Goal: Task Accomplishment & Management: Manage account settings

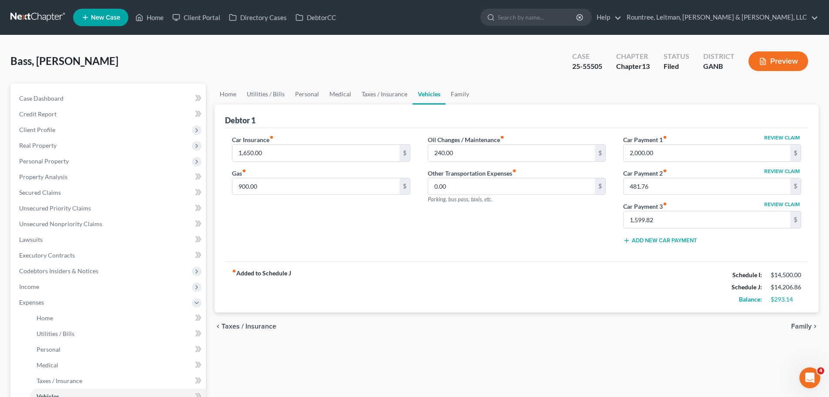
click at [63, 64] on span "Bass, [PERSON_NAME]" at bounding box center [64, 60] width 108 height 13
click at [111, 68] on div "Bass, [PERSON_NAME] Upgraded Case 25-55505 Chapter Chapter 13 Status Filed Dist…" at bounding box center [414, 65] width 808 height 38
click at [47, 11] on link at bounding box center [38, 18] width 56 height 16
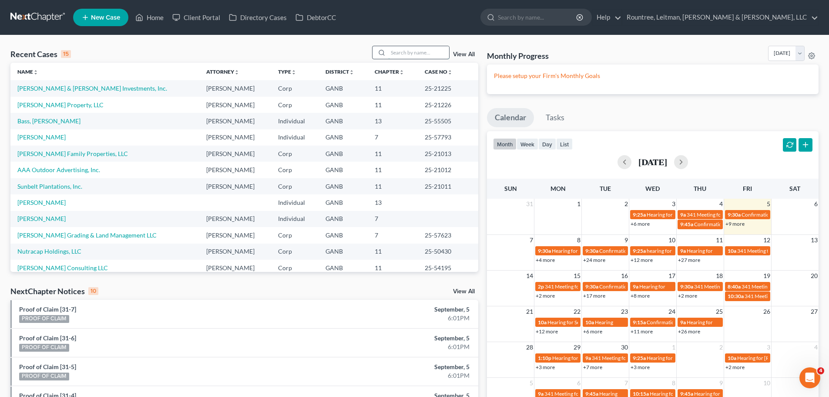
click at [392, 54] on input "search" at bounding box center [418, 52] width 61 height 13
click at [59, 98] on td "Rylie Davis Property, LLC" at bounding box center [104, 105] width 189 height 16
click at [60, 104] on link "Rylie Davis Property, LLC" at bounding box center [60, 104] width 86 height 7
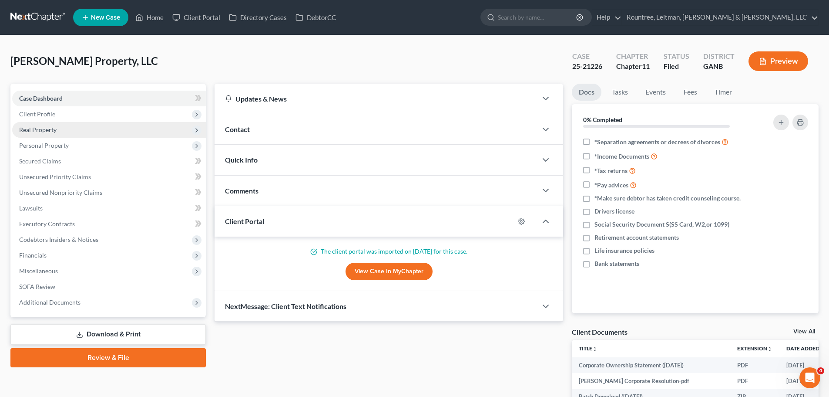
click at [71, 131] on span "Real Property" at bounding box center [109, 130] width 194 height 16
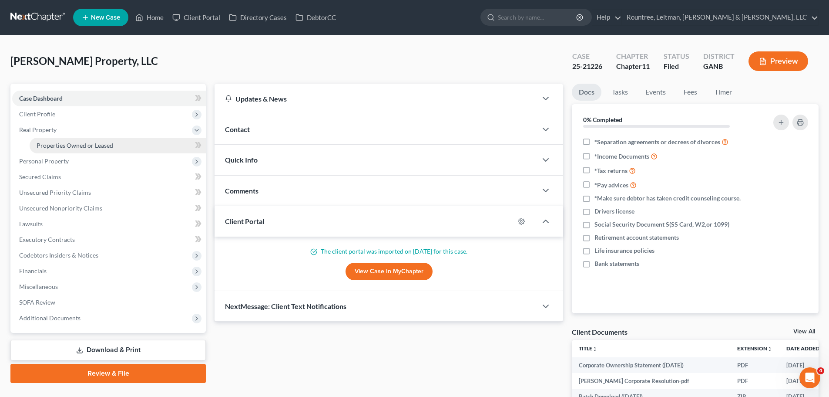
click at [74, 141] on span "Properties Owned or Leased" at bounding box center [75, 144] width 77 height 7
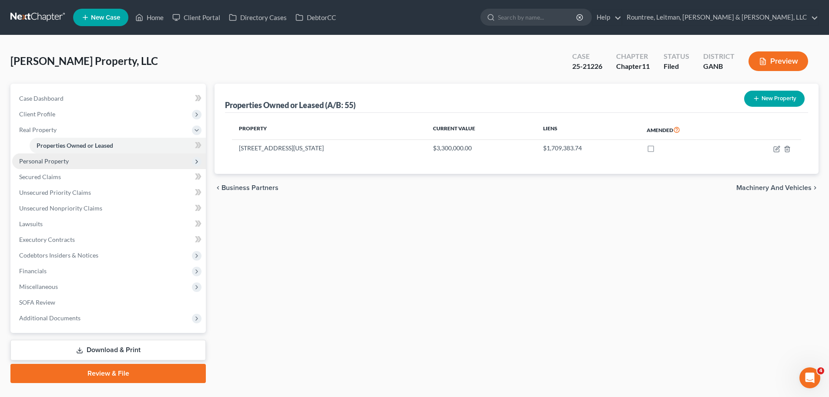
click at [87, 164] on span "Personal Property" at bounding box center [109, 161] width 194 height 16
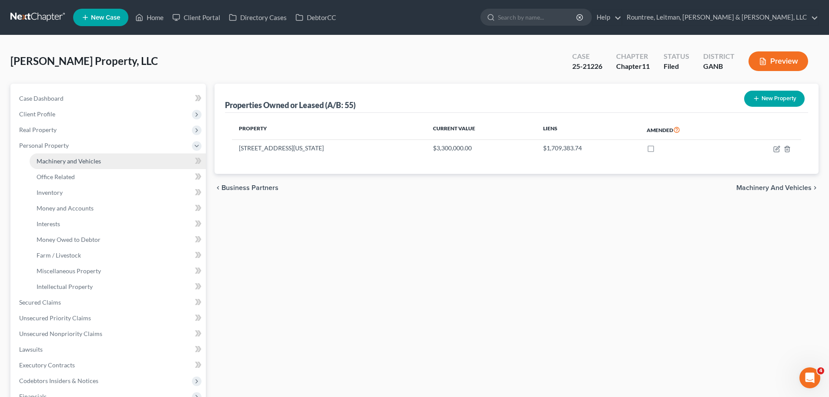
click at [87, 161] on span "Machinery and Vehicles" at bounding box center [69, 160] width 64 height 7
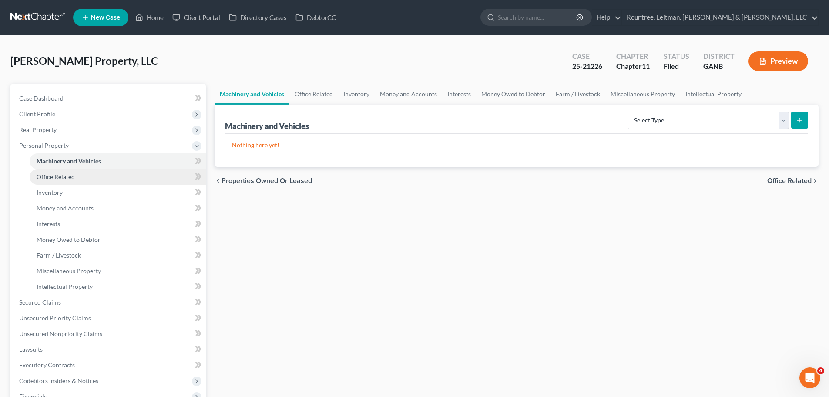
click at [77, 179] on link "Office Related" at bounding box center [118, 177] width 176 height 16
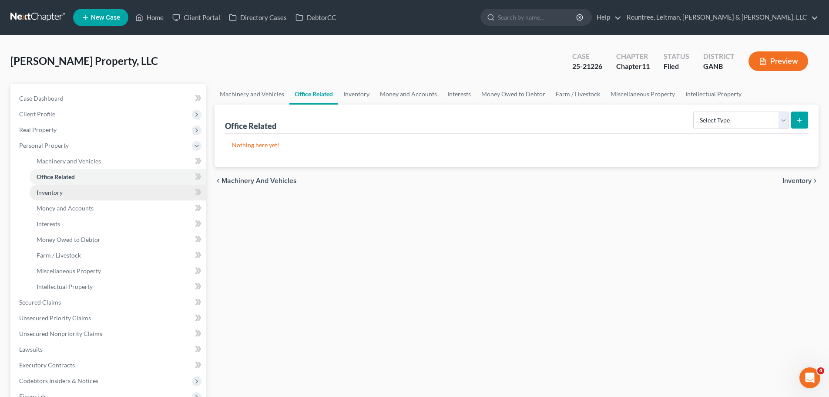
click at [74, 192] on link "Inventory" at bounding box center [118, 193] width 176 height 16
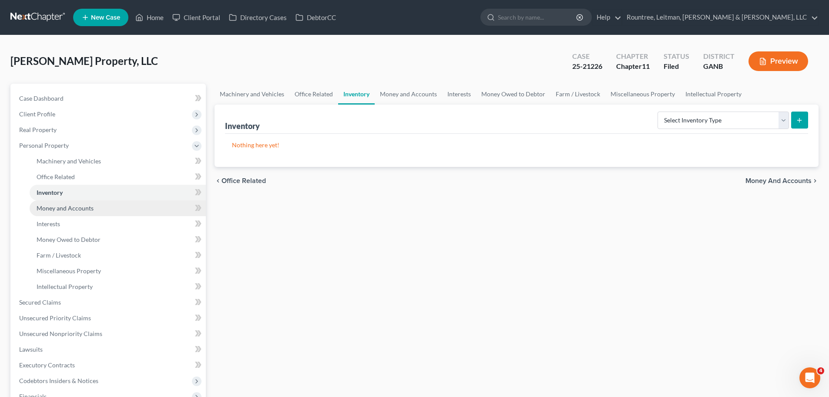
click at [74, 205] on span "Money and Accounts" at bounding box center [65, 207] width 57 height 7
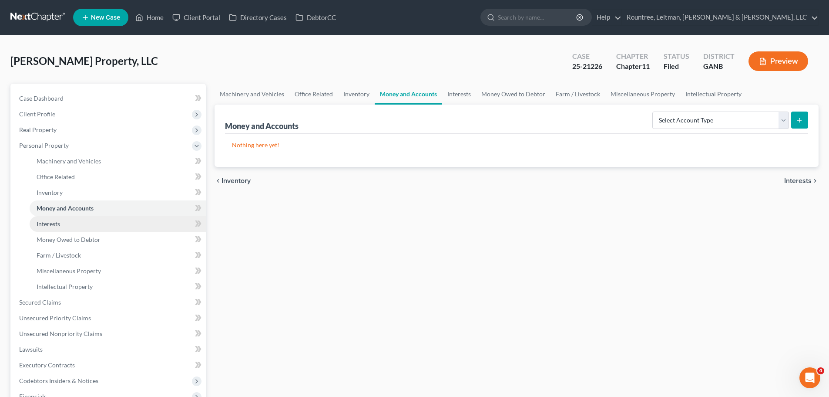
click at [75, 225] on link "Interests" at bounding box center [118, 224] width 176 height 16
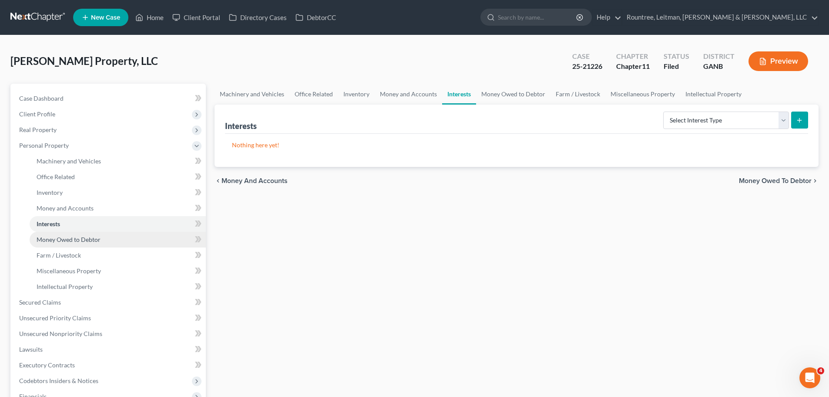
click at [74, 233] on link "Money Owed to Debtor" at bounding box center [118, 240] width 176 height 16
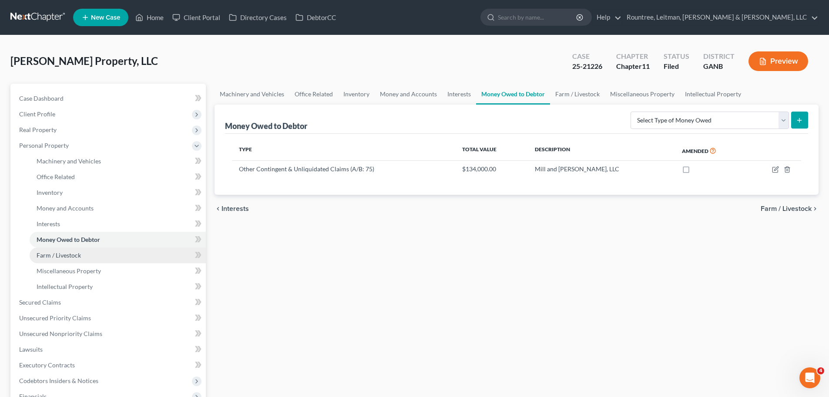
click at [71, 254] on span "Farm / Livestock" at bounding box center [59, 254] width 44 height 7
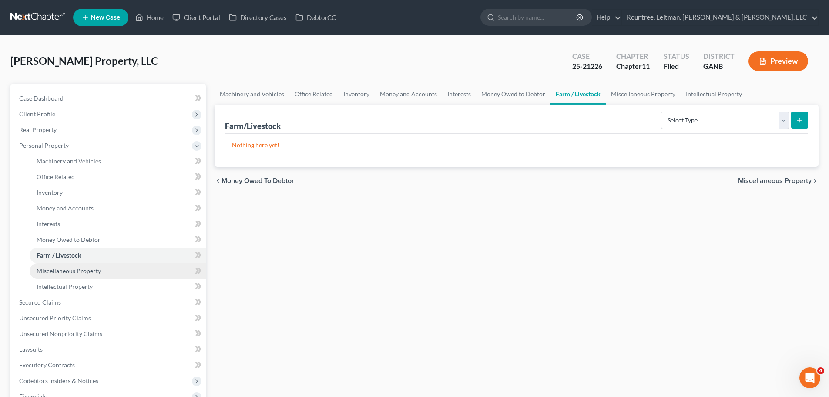
click at [69, 270] on span "Miscellaneous Property" at bounding box center [69, 270] width 64 height 7
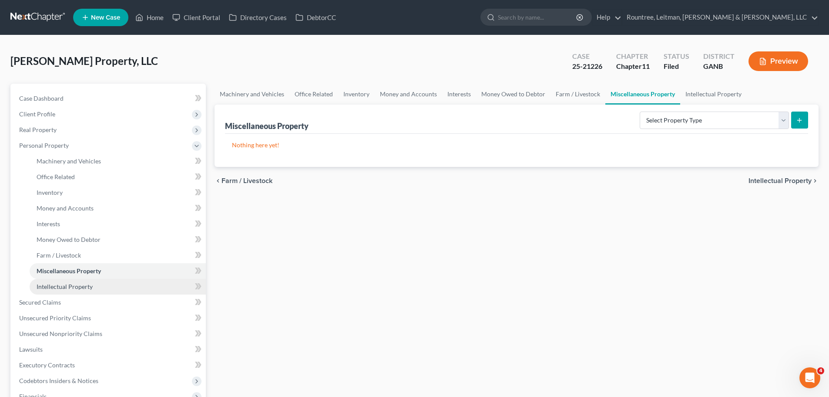
click at [68, 288] on span "Intellectual Property" at bounding box center [65, 285] width 56 height 7
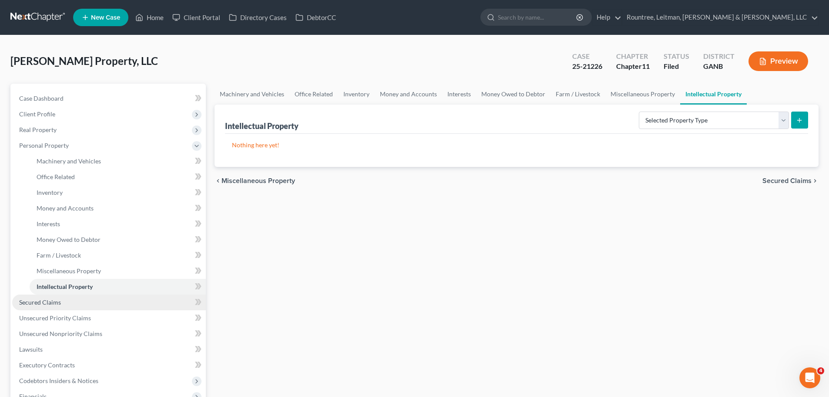
click at [62, 305] on link "Secured Claims" at bounding box center [109, 302] width 194 height 16
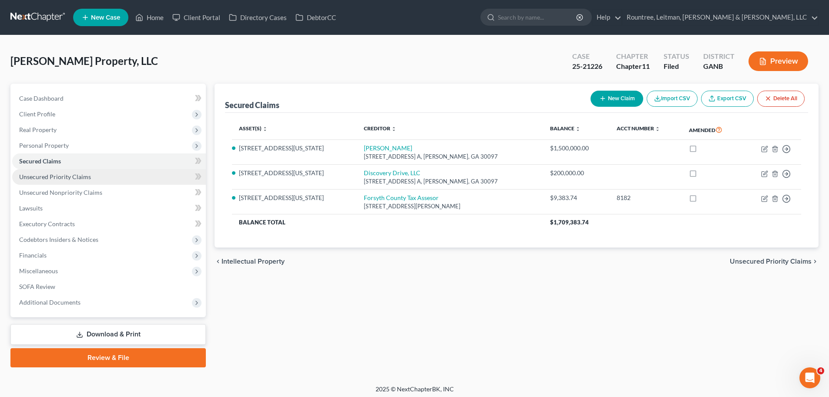
click at [55, 176] on span "Unsecured Priority Claims" at bounding box center [55, 176] width 72 height 7
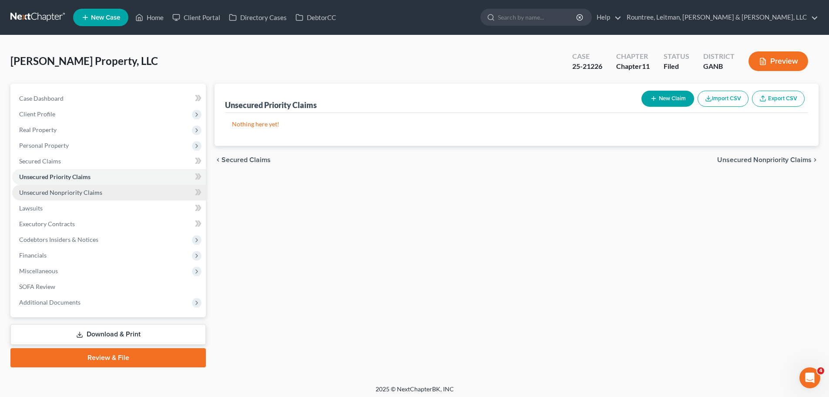
click at [55, 187] on link "Unsecured Nonpriority Claims" at bounding box center [109, 193] width 194 height 16
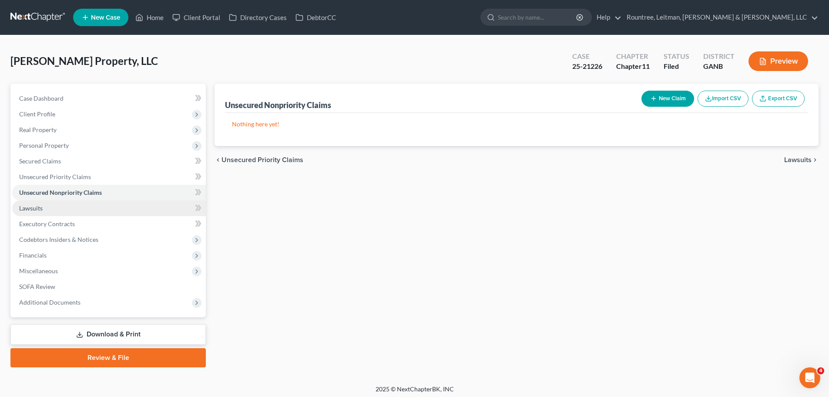
click at [50, 207] on link "Lawsuits" at bounding box center [109, 208] width 194 height 16
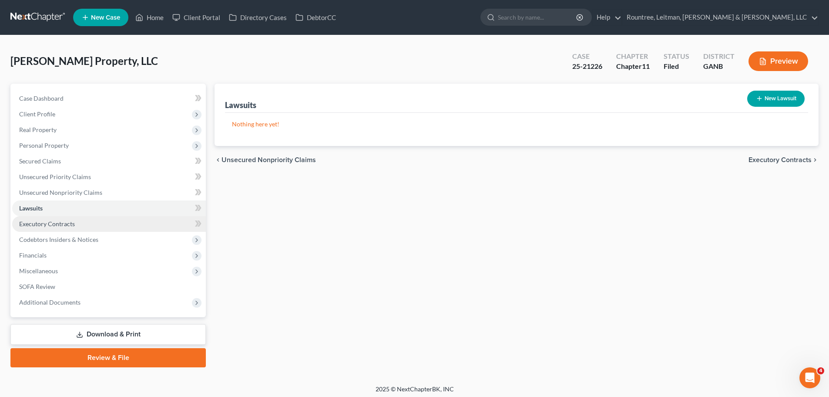
click at [51, 231] on link "Executory Contracts" at bounding box center [109, 224] width 194 height 16
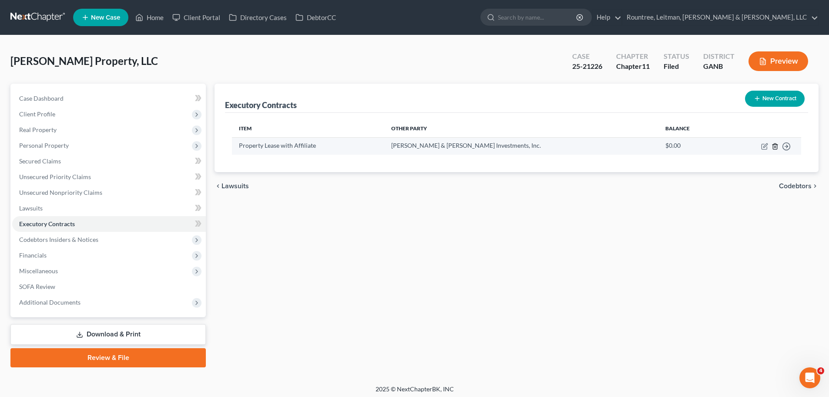
click at [776, 148] on line "button" at bounding box center [776, 147] width 0 height 2
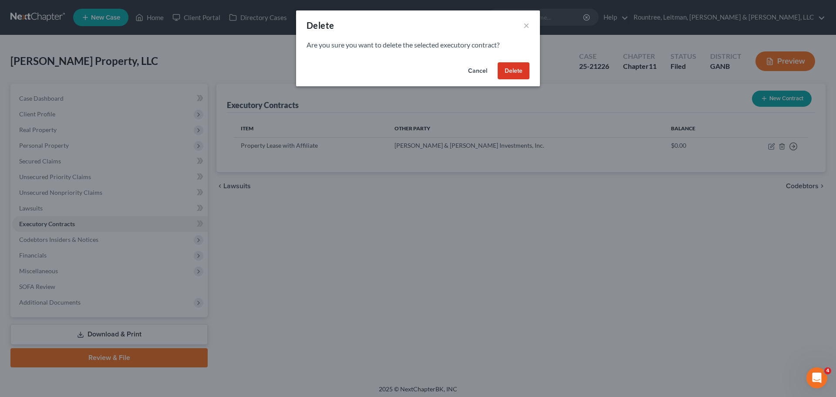
click at [522, 72] on button "Delete" at bounding box center [514, 70] width 32 height 17
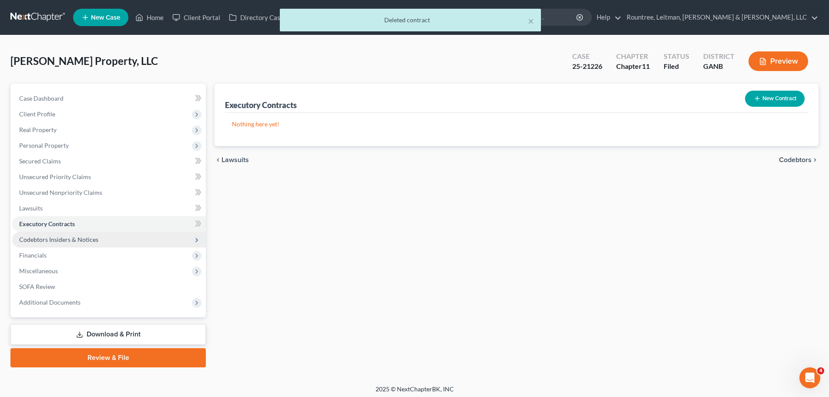
click at [77, 241] on span "Codebtors Insiders & Notices" at bounding box center [58, 238] width 79 height 7
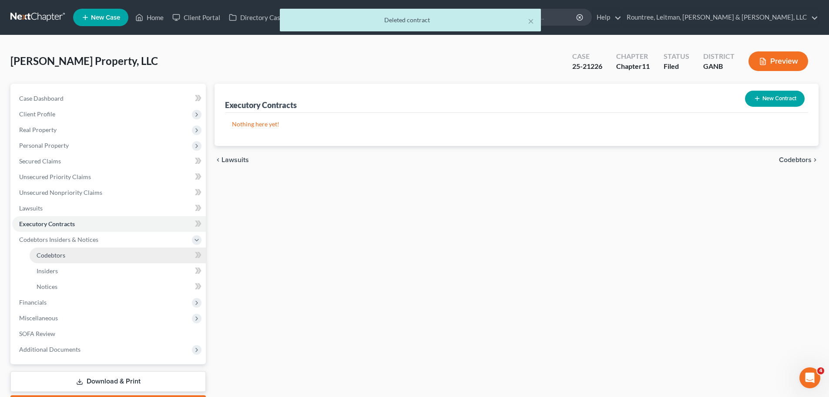
click at [76, 251] on link "Codebtors" at bounding box center [118, 255] width 176 height 16
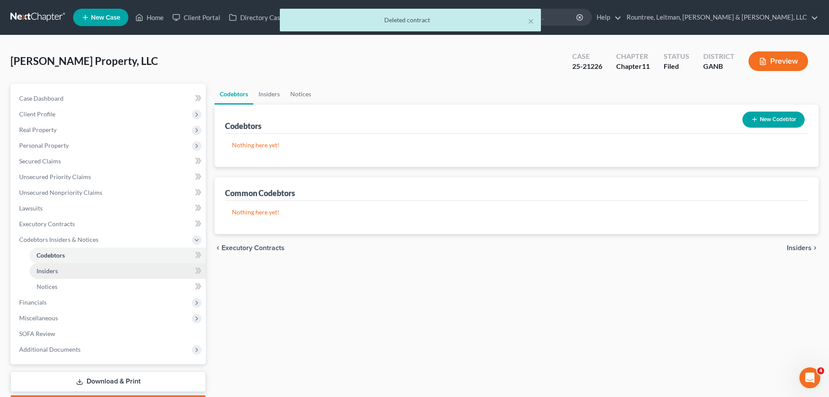
click at [67, 268] on link "Insiders" at bounding box center [118, 271] width 176 height 16
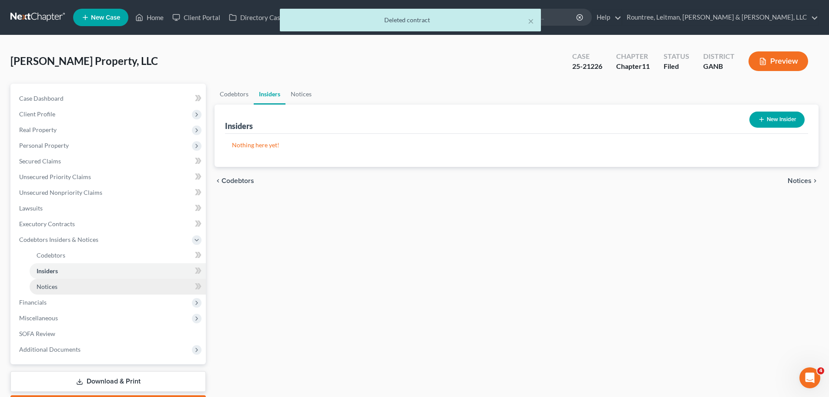
click at [64, 289] on link "Notices" at bounding box center [118, 287] width 176 height 16
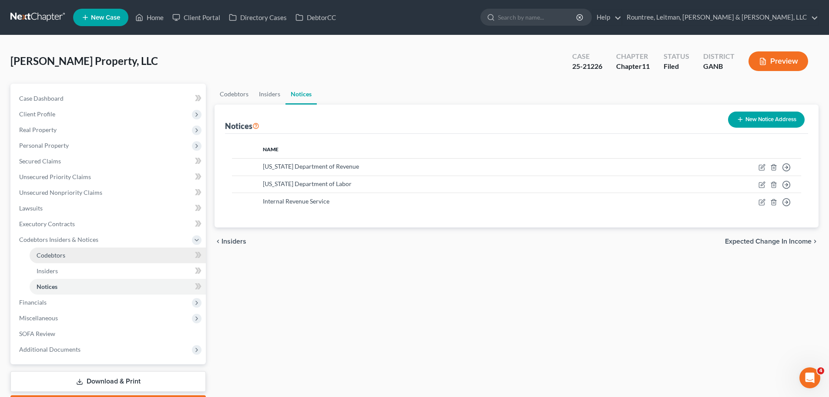
click at [65, 254] on link "Codebtors" at bounding box center [118, 255] width 176 height 16
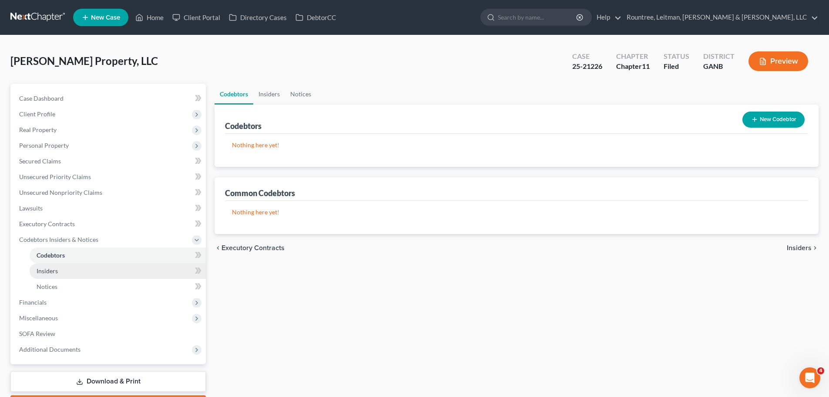
click at [76, 273] on link "Insiders" at bounding box center [118, 271] width 176 height 16
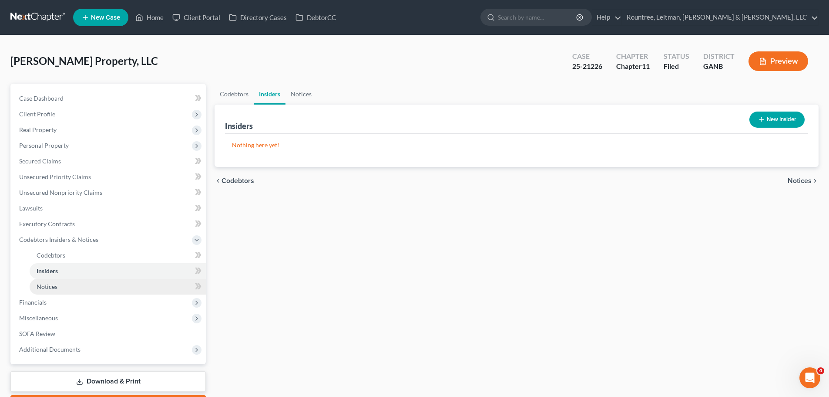
click at [72, 287] on link "Notices" at bounding box center [118, 287] width 176 height 16
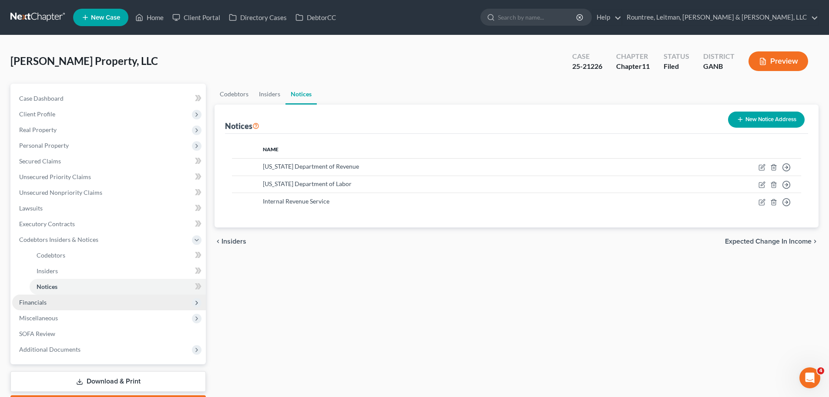
click at [66, 304] on span "Financials" at bounding box center [109, 302] width 194 height 16
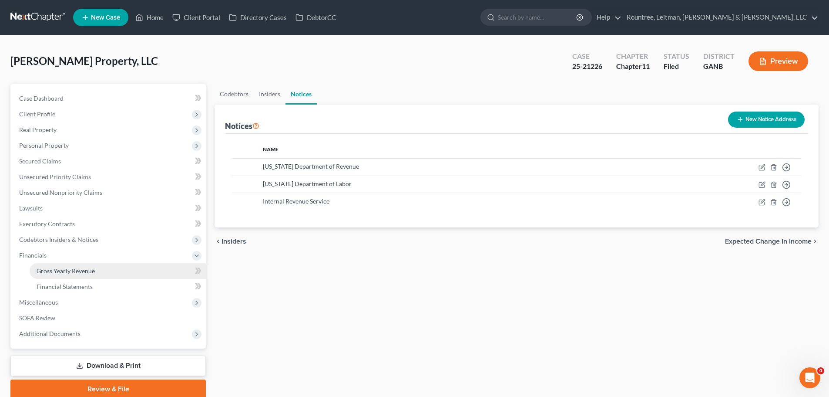
click at [72, 271] on span "Gross Yearly Revenue" at bounding box center [66, 270] width 58 height 7
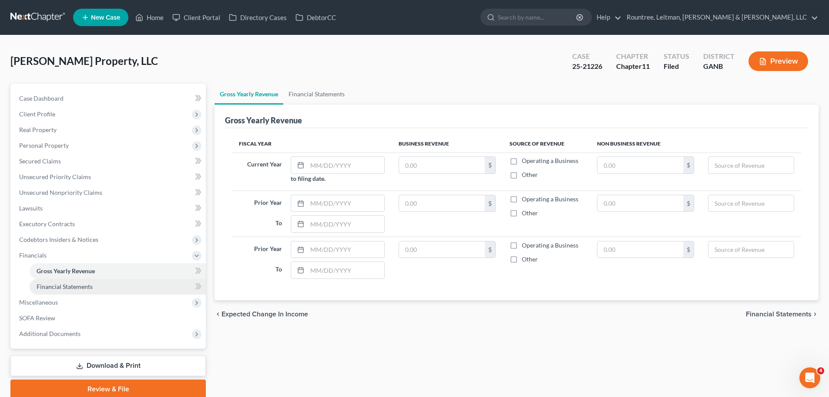
click at [72, 284] on span "Financial Statements" at bounding box center [65, 285] width 56 height 7
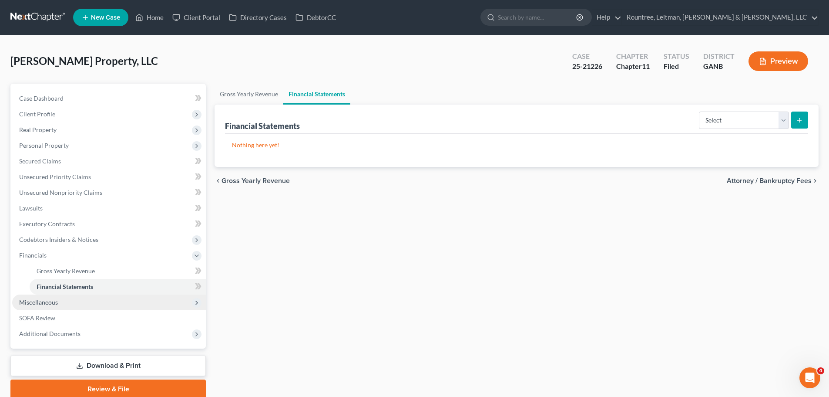
click at [57, 301] on span "Miscellaneous" at bounding box center [38, 301] width 39 height 7
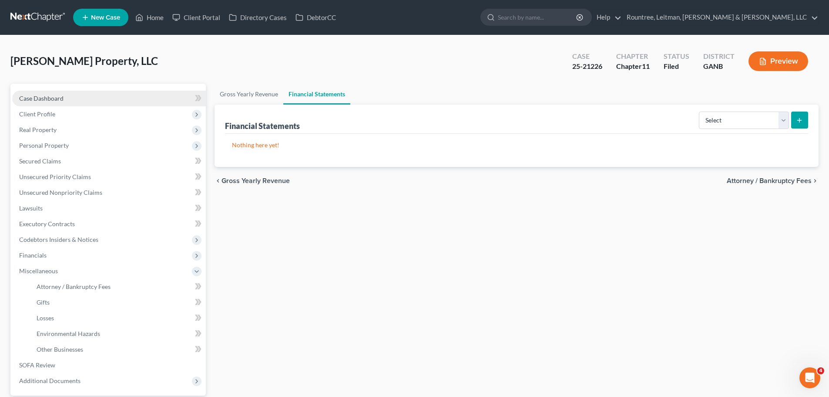
click at [41, 103] on link "Case Dashboard" at bounding box center [109, 99] width 194 height 16
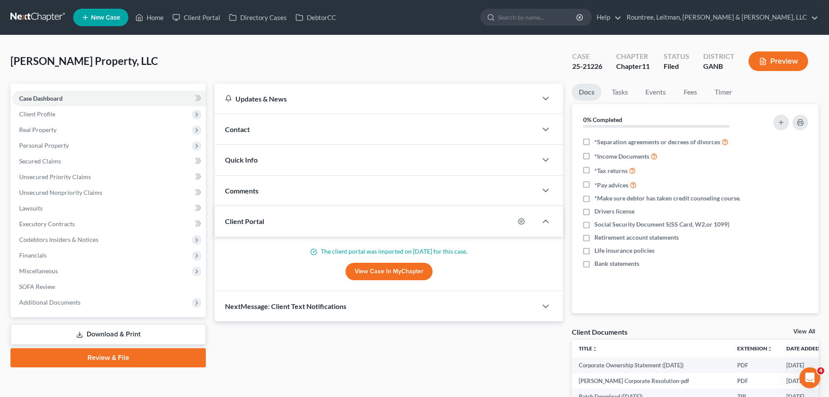
click at [92, 53] on div "Rylie Davis Property, LLC Upgraded Case 25-21226 Chapter Chapter 11 Status File…" at bounding box center [414, 65] width 808 height 38
click at [89, 61] on span "Rylie Davis Property, LLC" at bounding box center [84, 60] width 148 height 13
click at [198, 66] on div "Rylie Davis Property, LLC Upgraded Case 25-21226 Chapter Chapter 11 Status File…" at bounding box center [414, 65] width 808 height 38
